Goal: Book appointment/travel/reservation

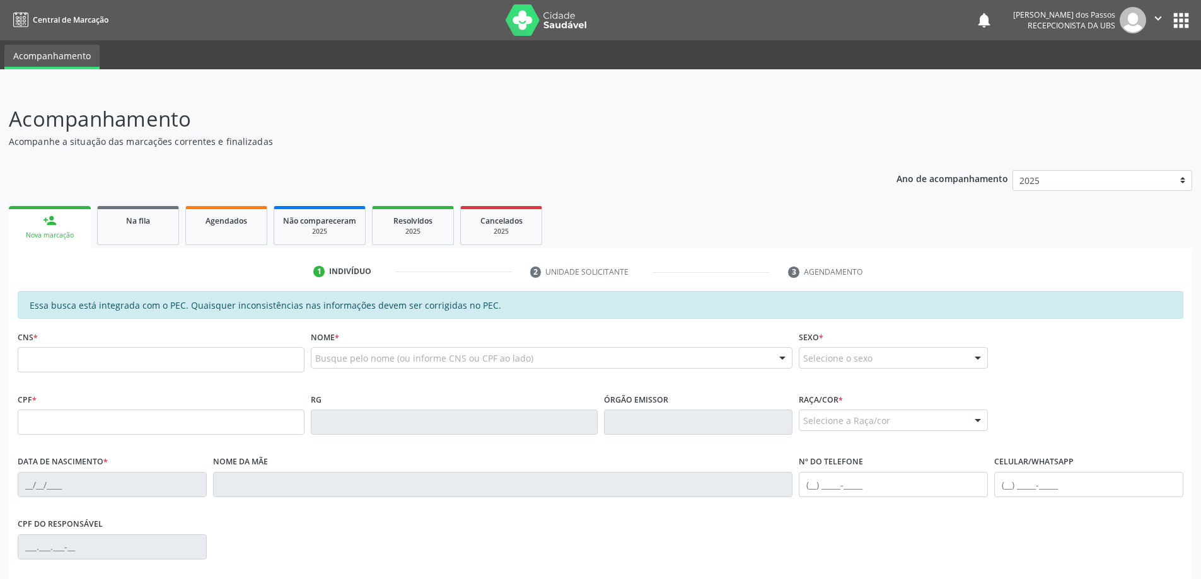
click at [201, 360] on input "text" at bounding box center [161, 359] width 287 height 25
type input "0"
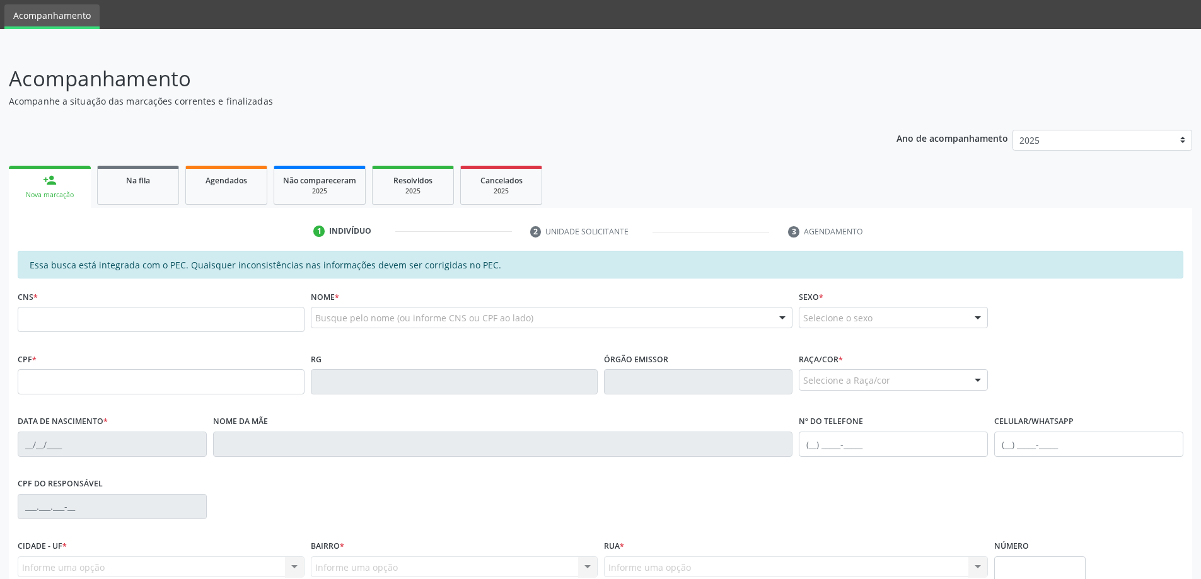
scroll to position [63, 0]
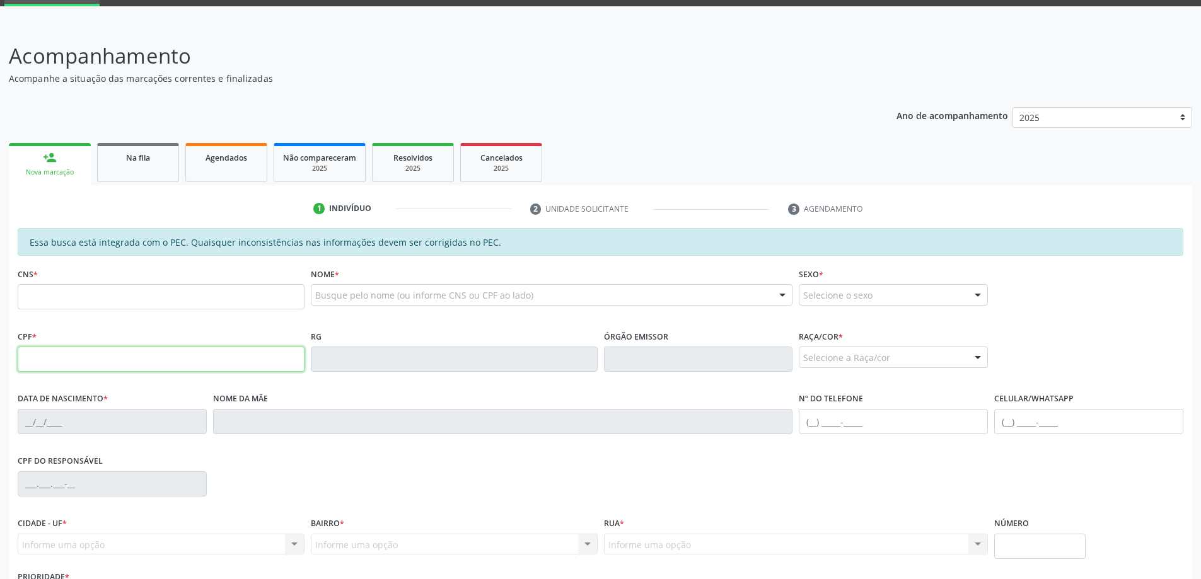
click at [195, 361] on input "text" at bounding box center [161, 359] width 287 height 25
type input "041.887.264-31"
type input "898 0058 2224 7034"
type input "09/[DATE]"
type input "[PERSON_NAME]"
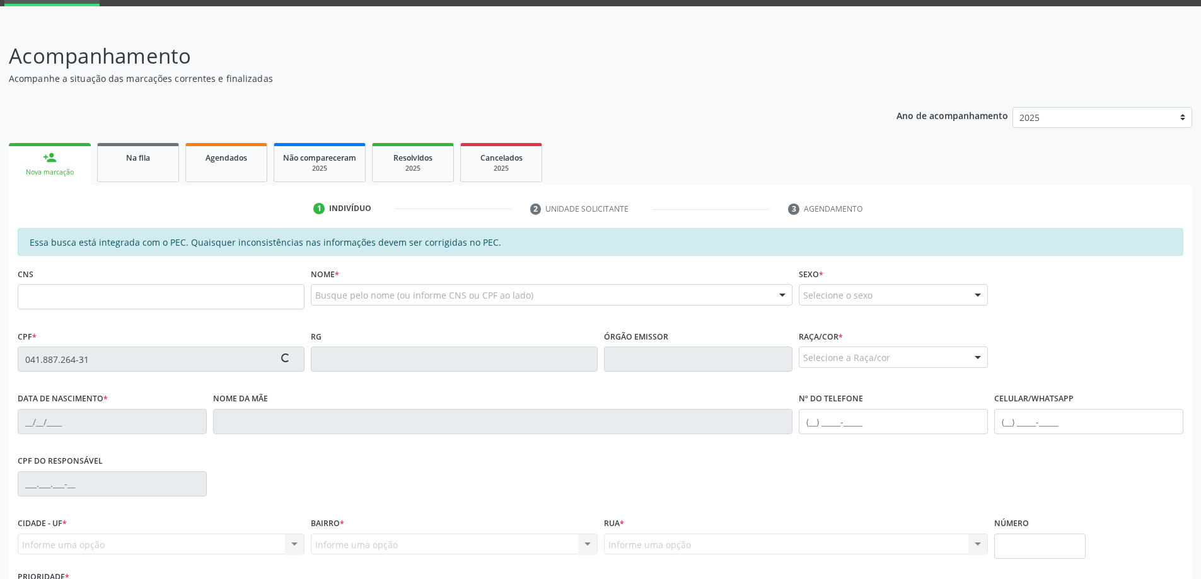
type input "[PHONE_NUMBER]"
type input "S/N"
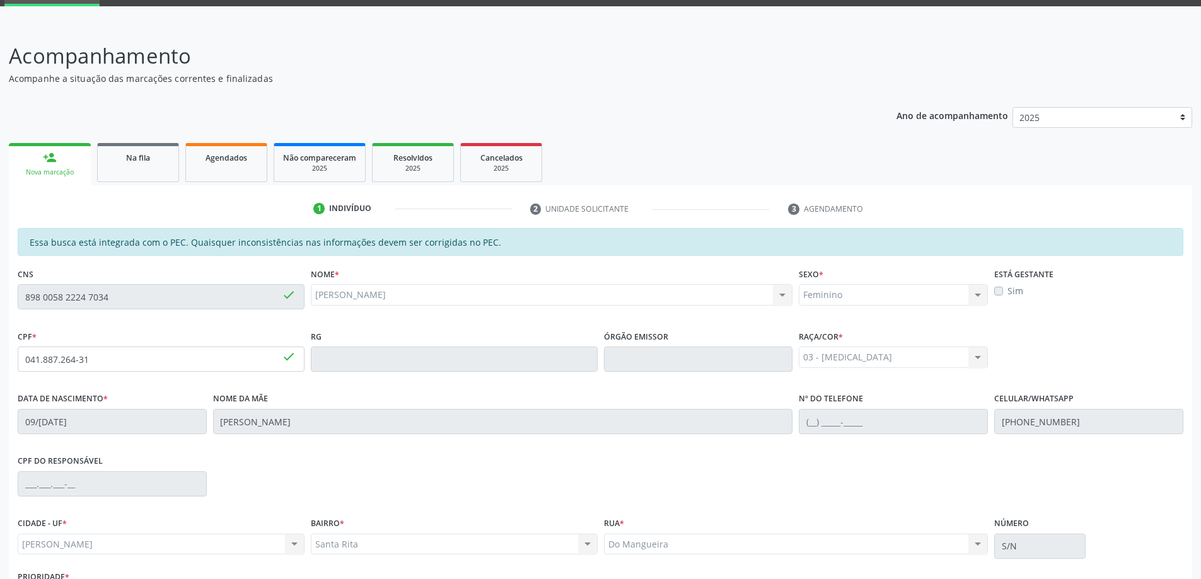
scroll to position [158, 0]
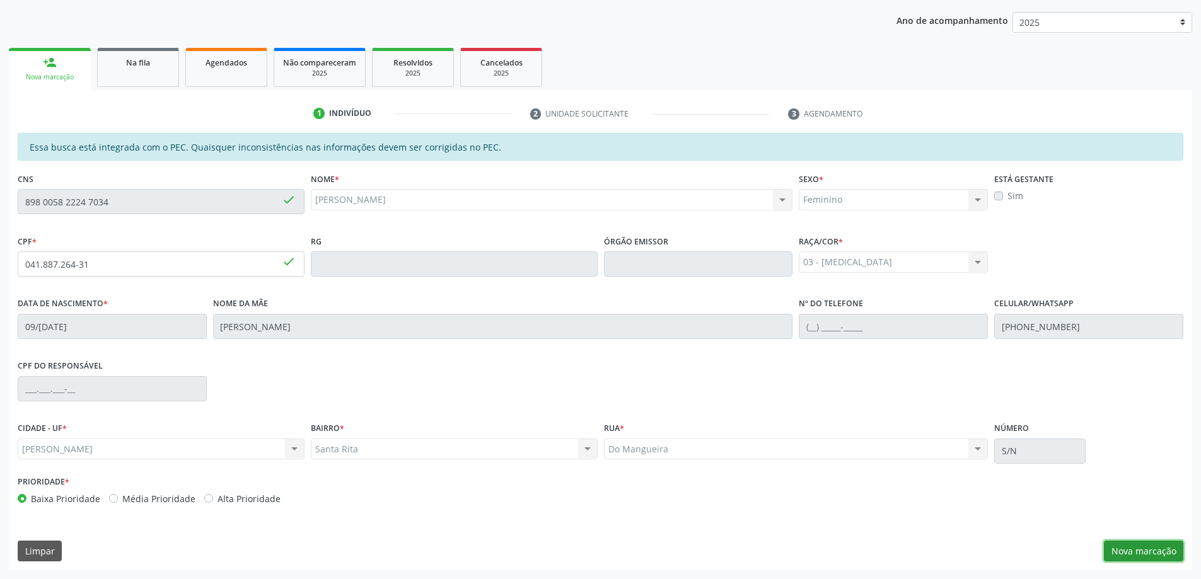
click at [1111, 553] on button "Nova marcação" at bounding box center [1143, 551] width 79 height 21
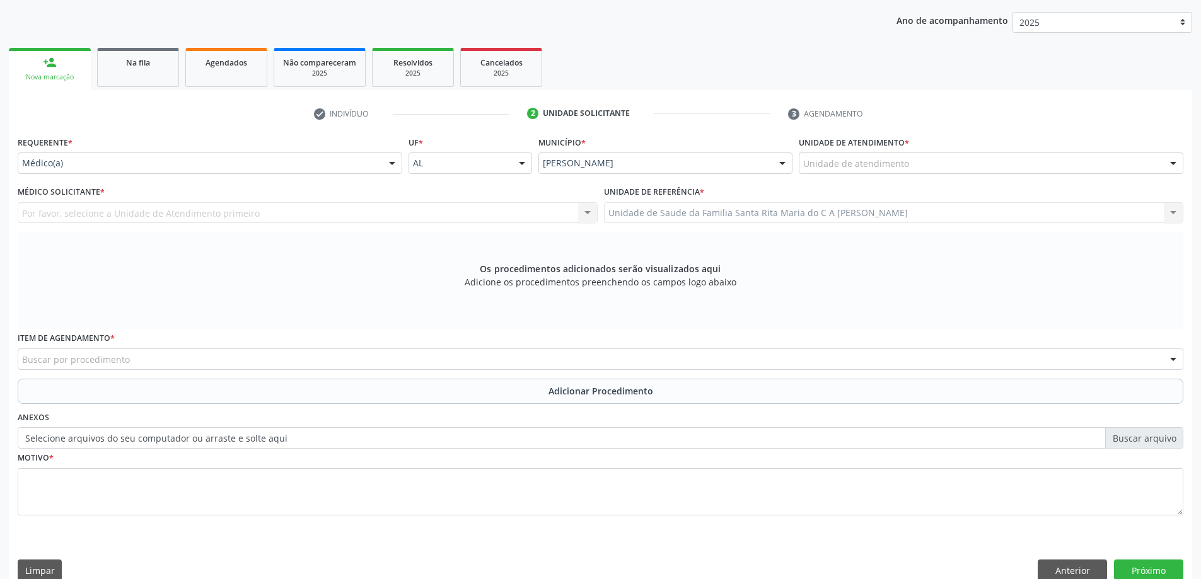
click at [939, 165] on div "Unidade de atendimento" at bounding box center [991, 163] width 385 height 21
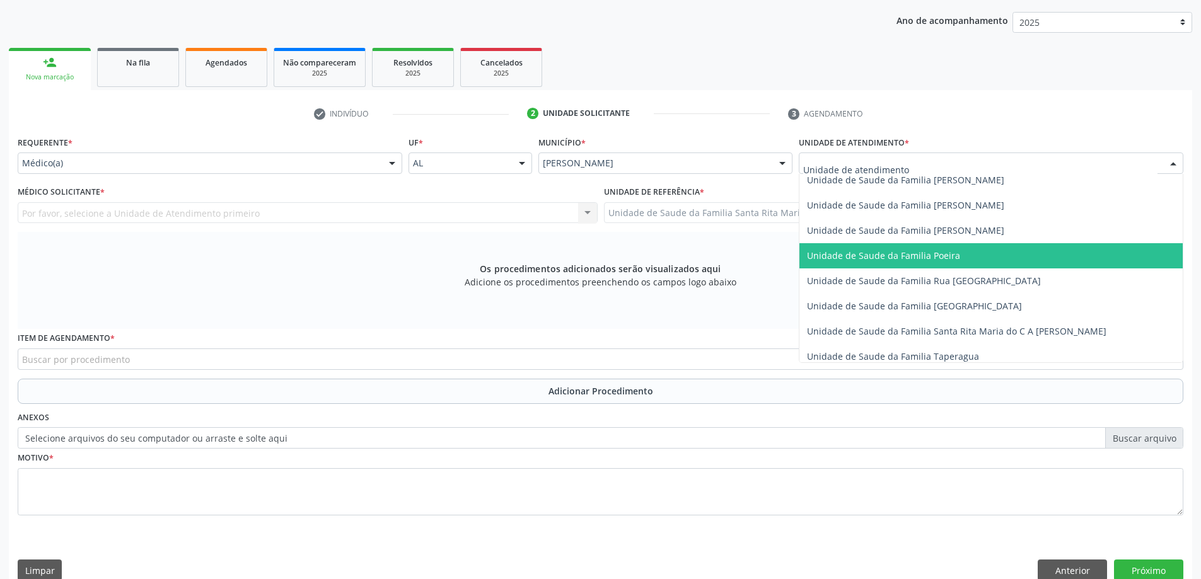
scroll to position [756, 0]
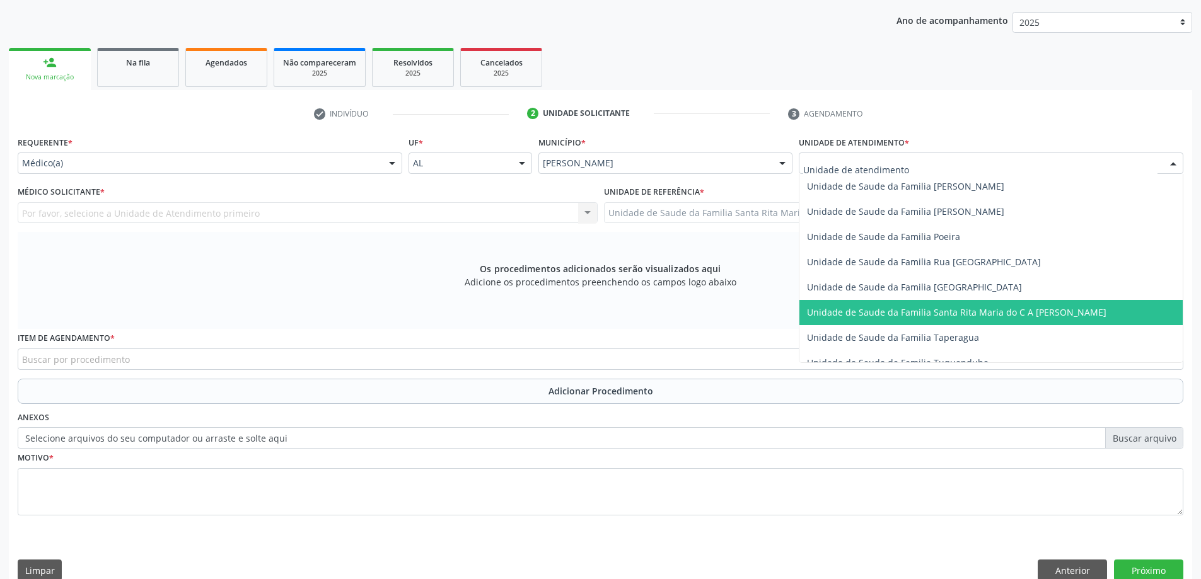
click at [913, 310] on span "Unidade de Saude da Familia Santa Rita Maria do C A [PERSON_NAME]" at bounding box center [956, 312] width 299 height 12
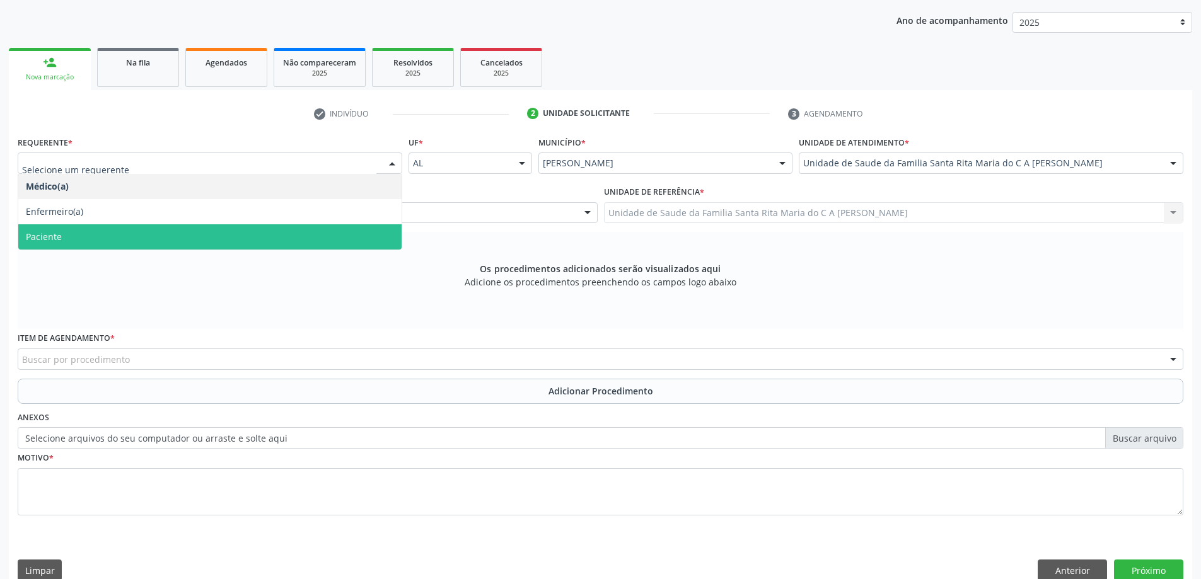
click at [177, 242] on span "Paciente" at bounding box center [209, 236] width 383 height 25
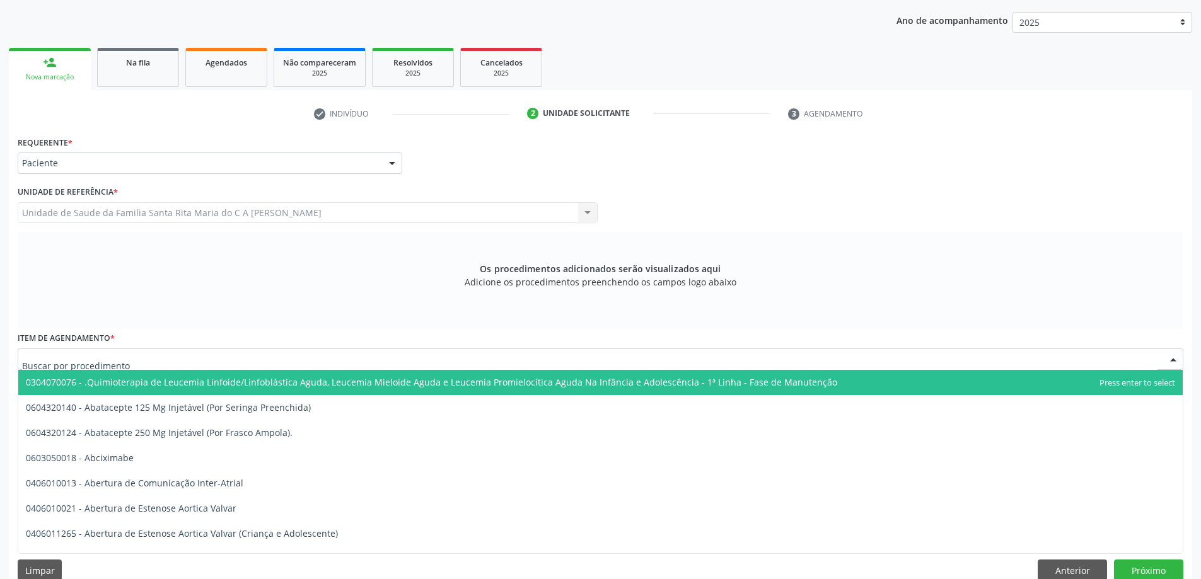
click at [130, 361] on div at bounding box center [601, 359] width 1166 height 21
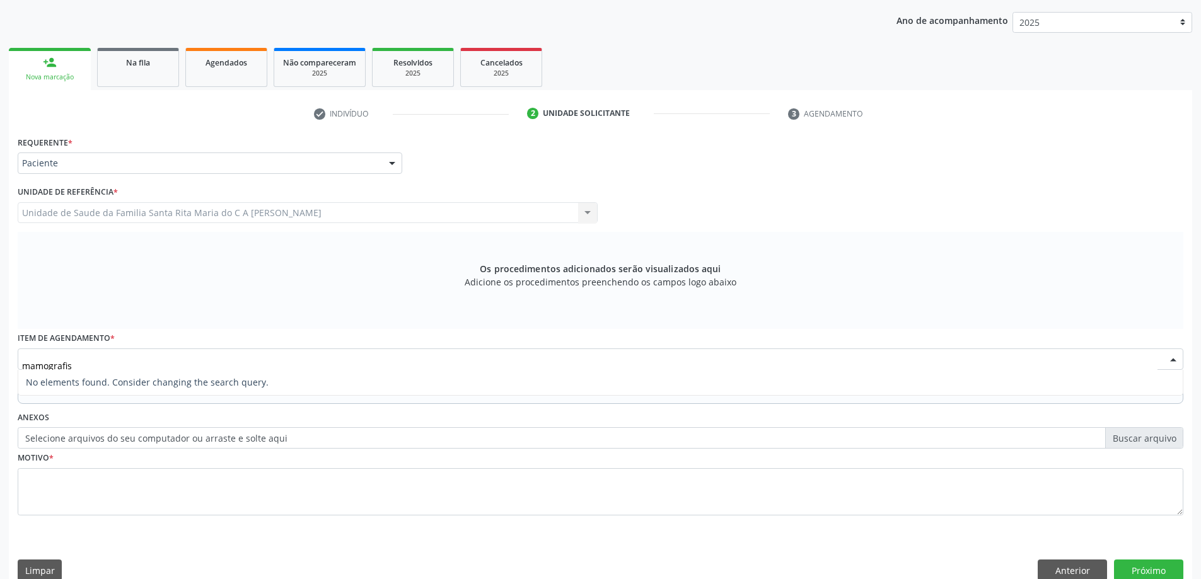
type input "mamografi"
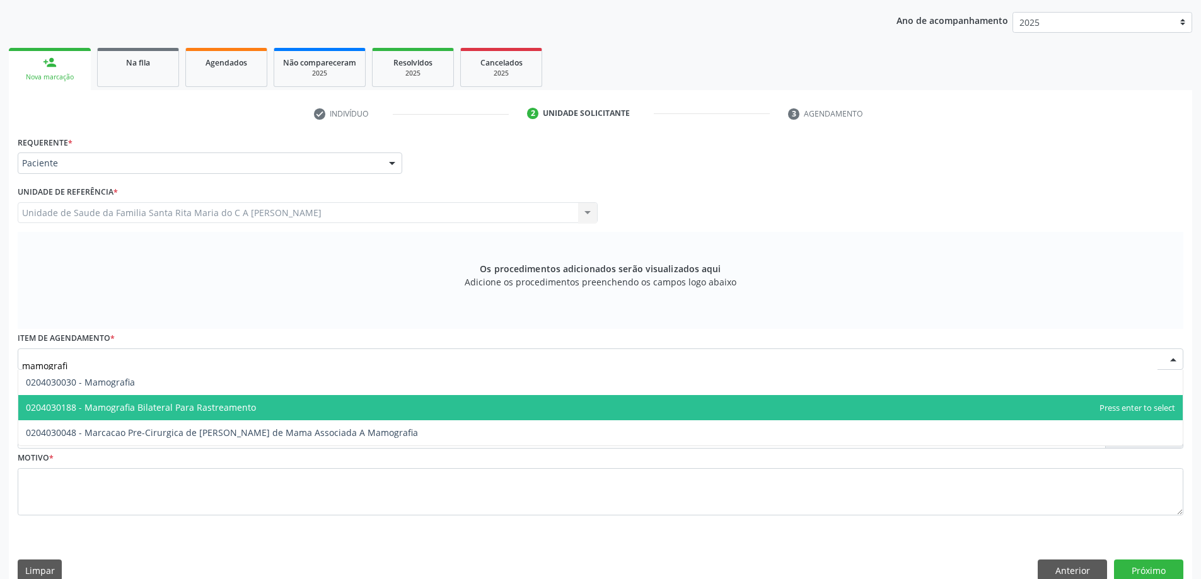
click at [145, 405] on span "0204030188 - Mamografia Bilateral Para Rastreamento" at bounding box center [141, 408] width 230 height 12
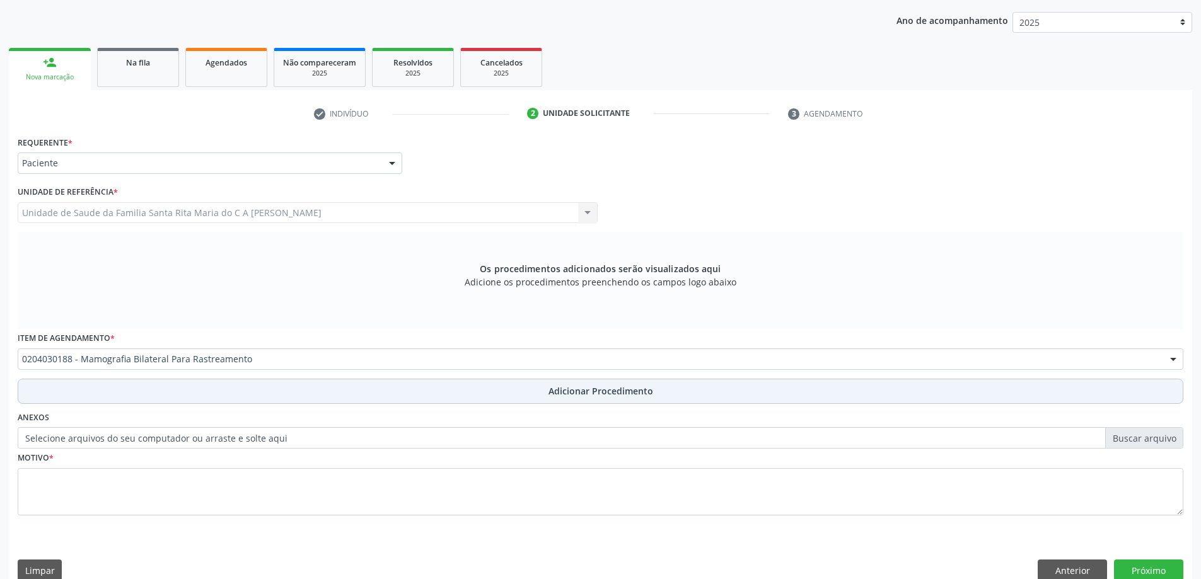
click at [147, 384] on button "Adicionar Procedimento" at bounding box center [601, 391] width 1166 height 25
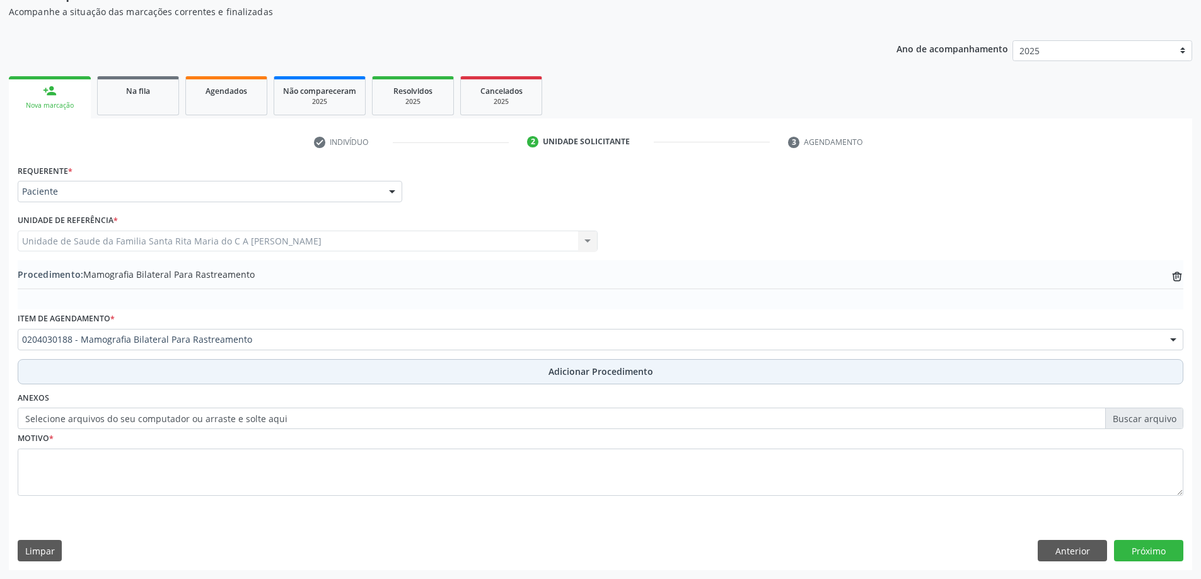
scroll to position [130, 0]
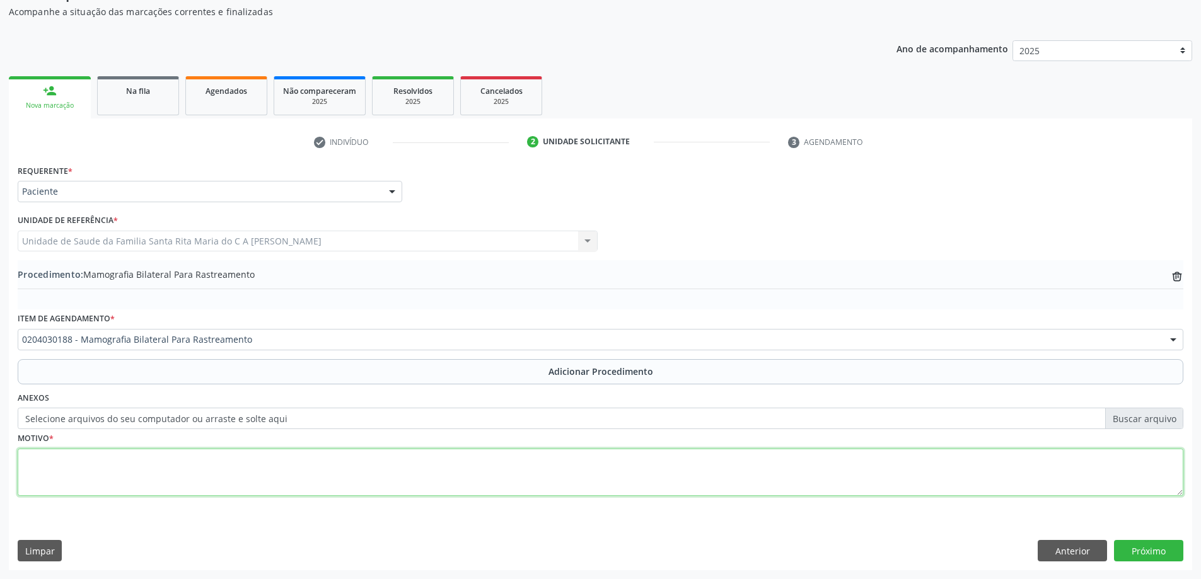
click at [141, 473] on textarea at bounding box center [601, 473] width 1166 height 48
type textarea "avaliação ginecológica"
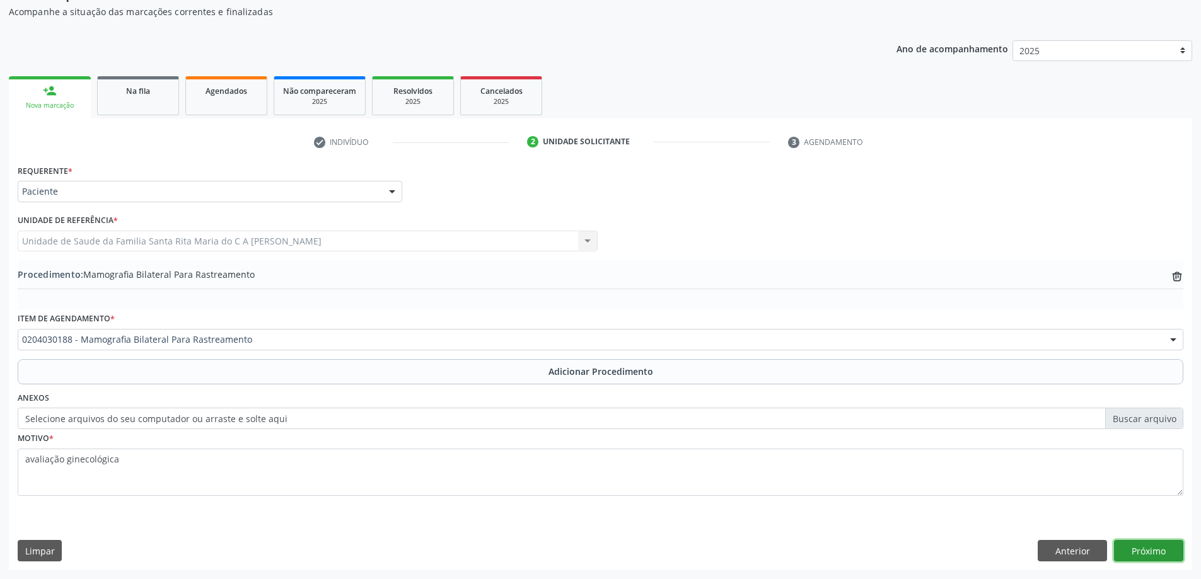
click at [1132, 546] on button "Próximo" at bounding box center [1148, 550] width 69 height 21
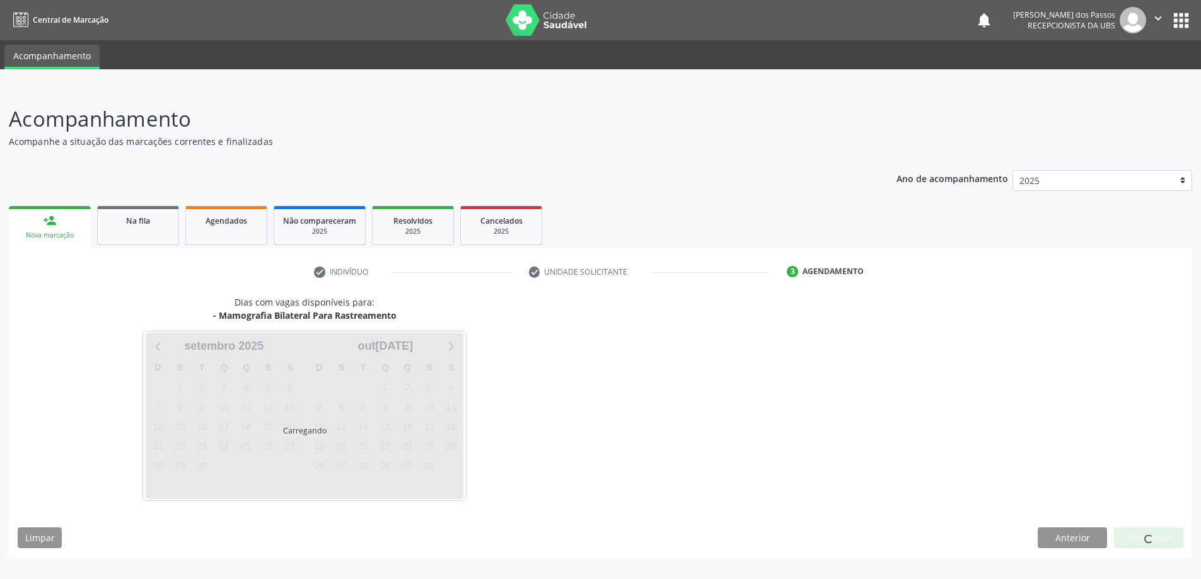
scroll to position [0, 0]
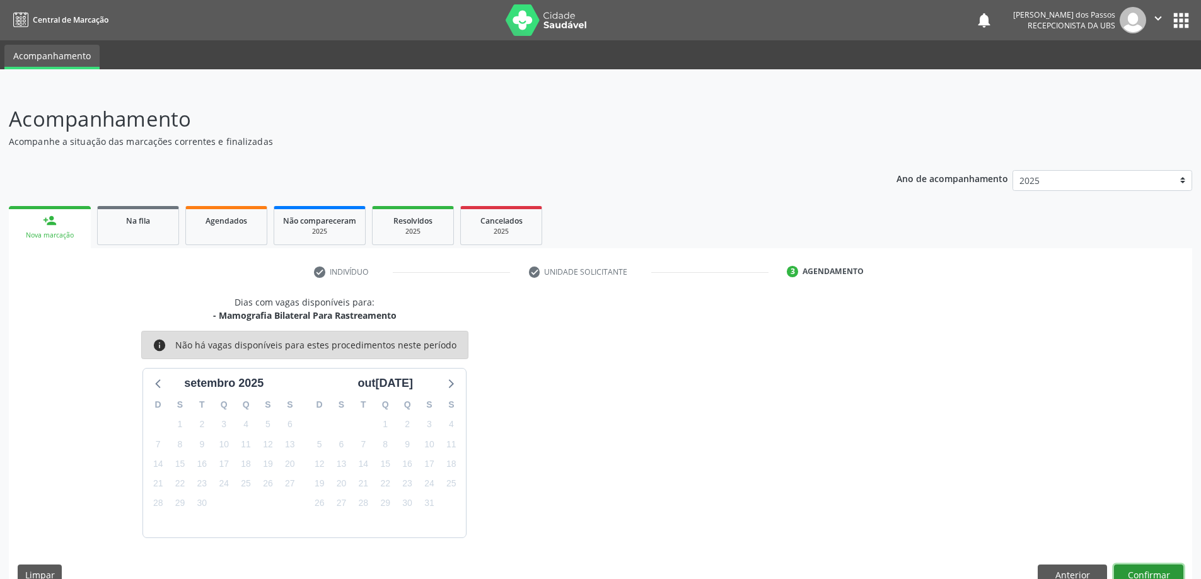
click at [1133, 573] on button "Confirmar" at bounding box center [1148, 575] width 69 height 21
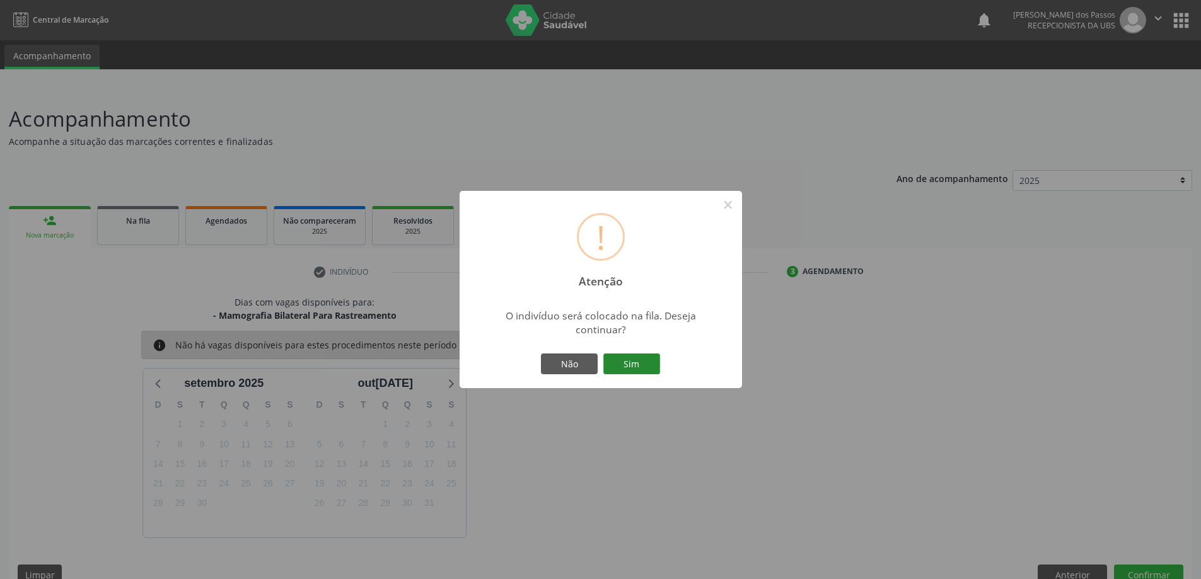
click at [634, 367] on button "Sim" at bounding box center [631, 364] width 57 height 21
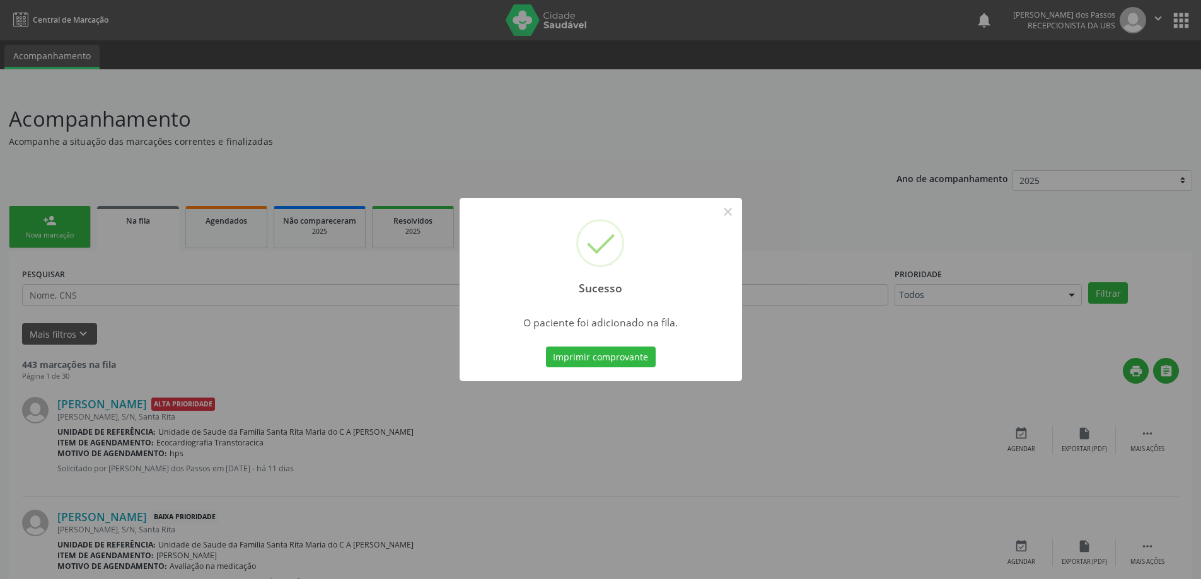
click at [634, 367] on button "Imprimir comprovante" at bounding box center [601, 357] width 110 height 21
